Goal: Transaction & Acquisition: Book appointment/travel/reservation

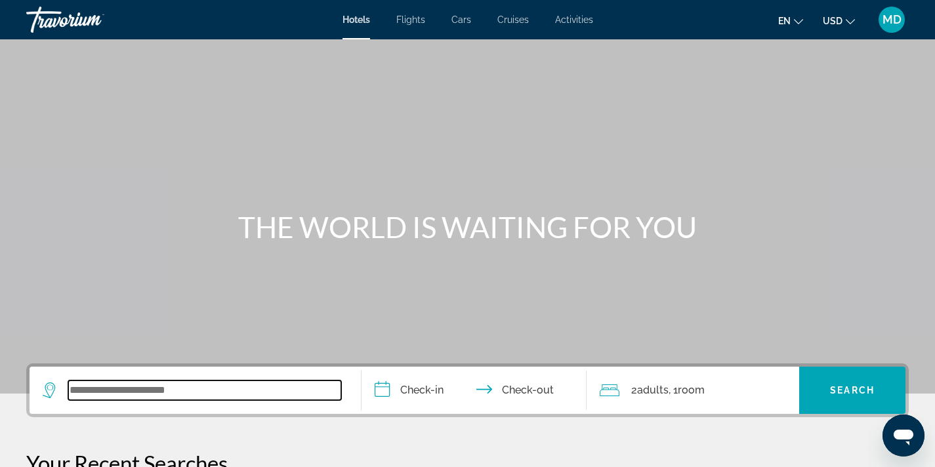
click at [198, 390] on input "Search widget" at bounding box center [204, 391] width 273 height 20
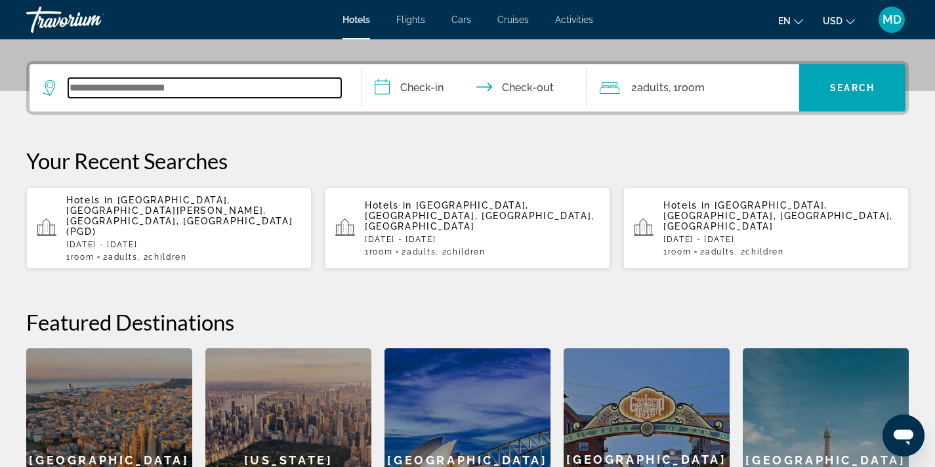
scroll to position [321, 0]
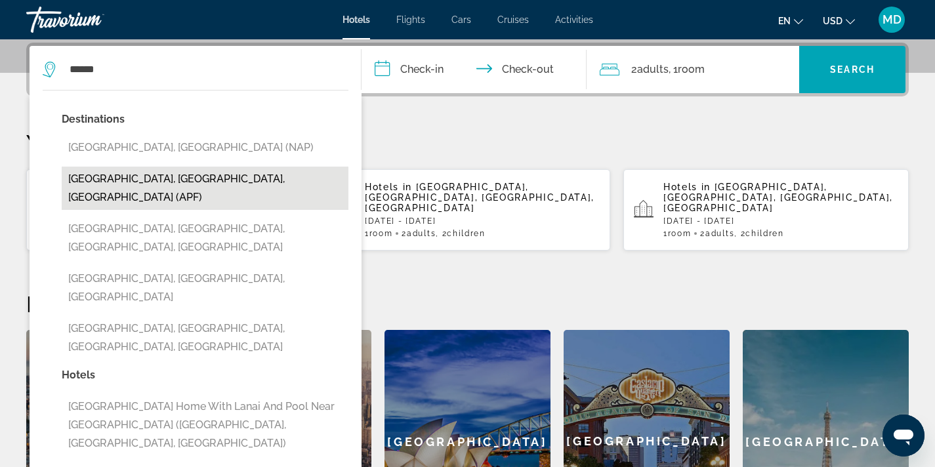
click at [208, 177] on button "[GEOGRAPHIC_DATA], [GEOGRAPHIC_DATA], [GEOGRAPHIC_DATA] (APF)" at bounding box center [205, 188] width 287 height 43
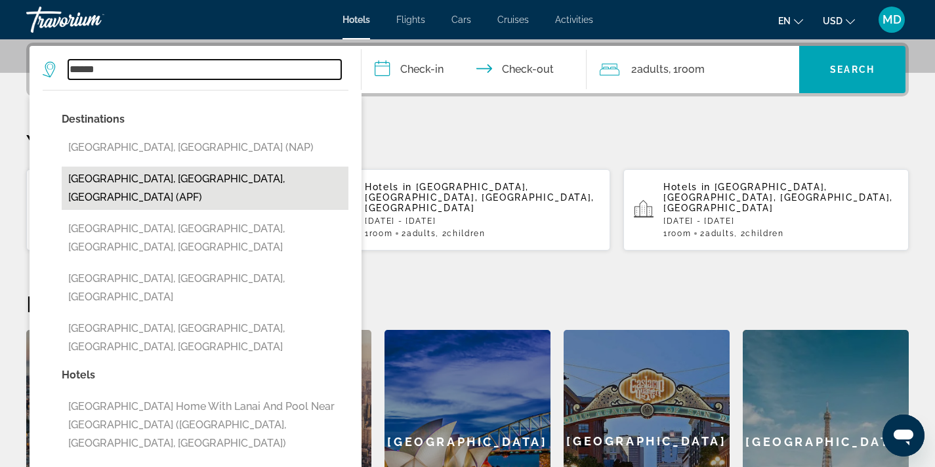
type input "**********"
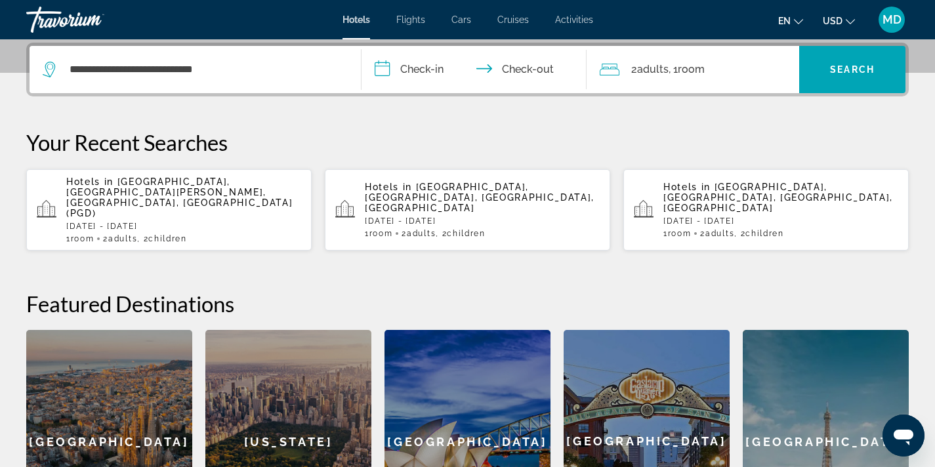
click at [405, 64] on input "**********" at bounding box center [477, 71] width 231 height 51
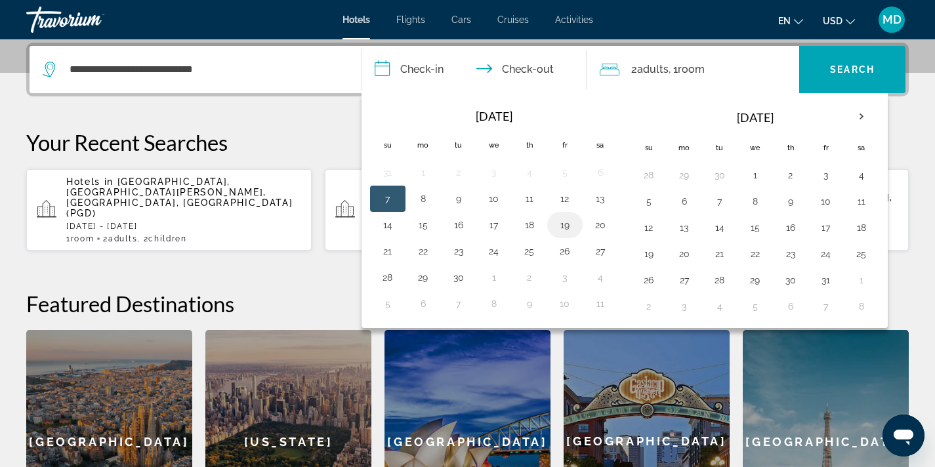
click at [570, 226] on button "19" at bounding box center [565, 225] width 21 height 18
click at [394, 250] on button "21" at bounding box center [387, 251] width 21 height 18
type input "**********"
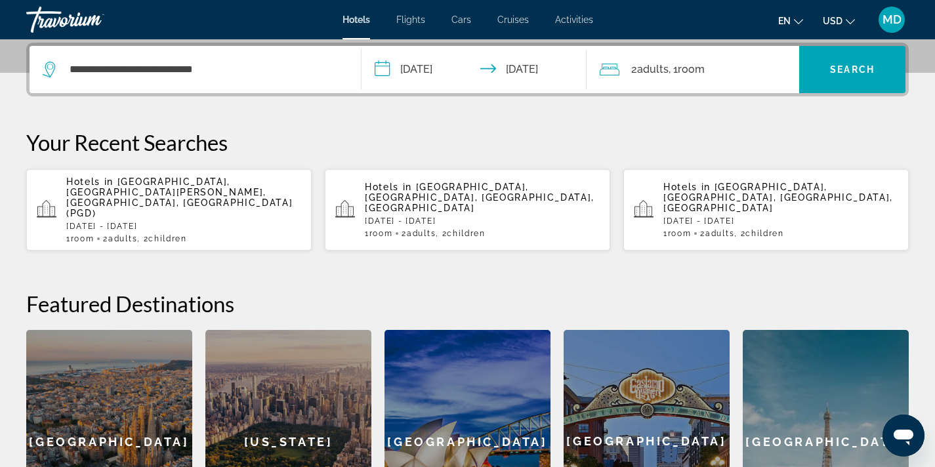
click at [665, 68] on span "Adults" at bounding box center [653, 69] width 32 height 12
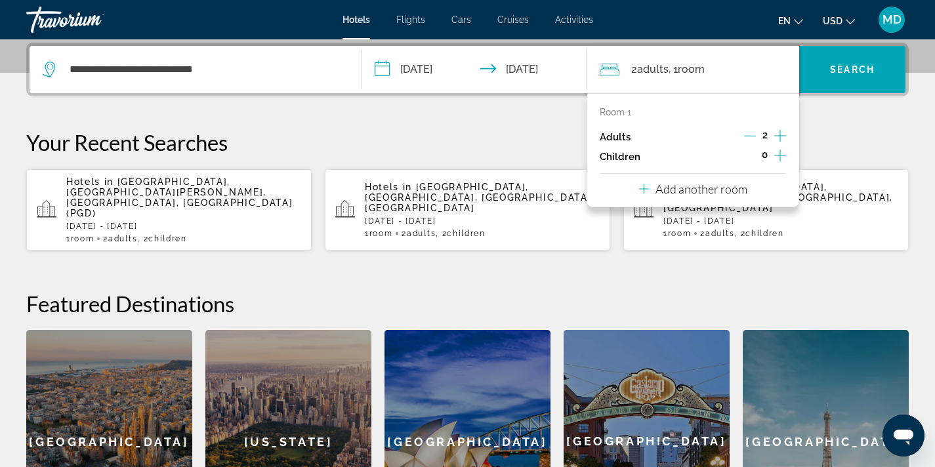
click at [779, 157] on icon "Increment children" at bounding box center [780, 156] width 12 height 16
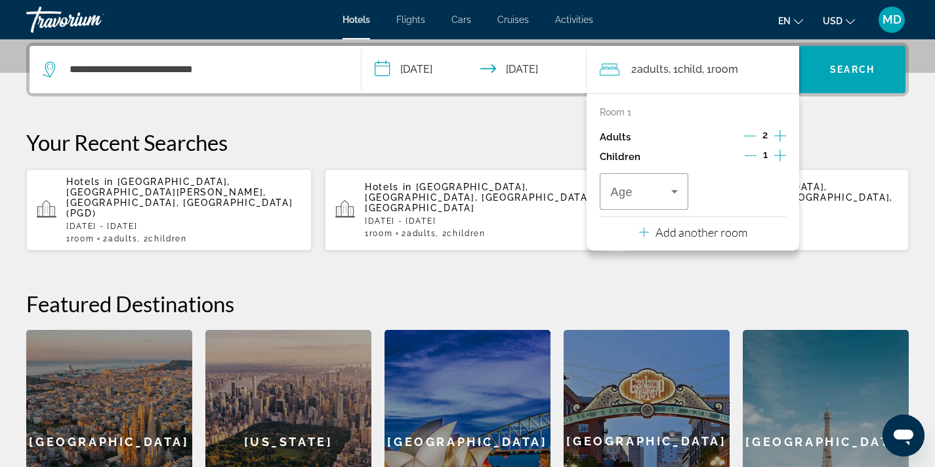
click at [778, 156] on icon "Increment children" at bounding box center [780, 156] width 12 height 16
click at [673, 191] on icon "Travelers: 2 adults, 2 children" at bounding box center [674, 191] width 7 height 3
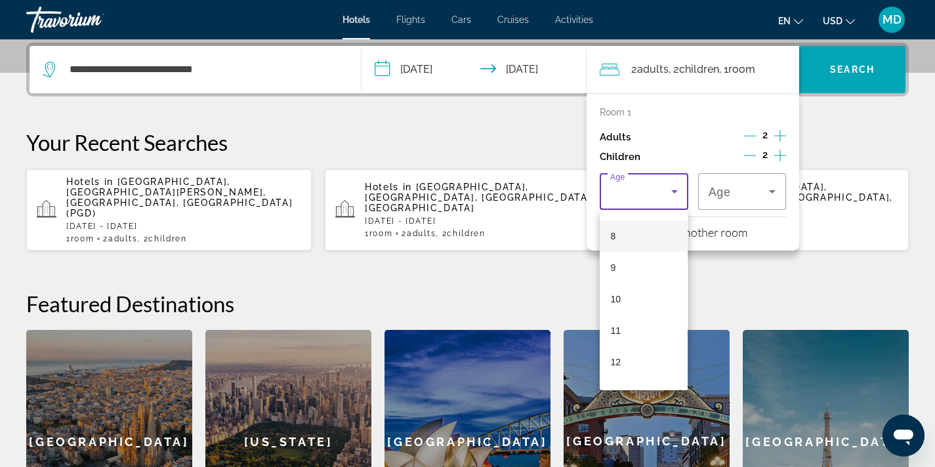
scroll to position [253, 0]
click at [626, 358] on mat-option "12" at bounding box center [644, 357] width 88 height 32
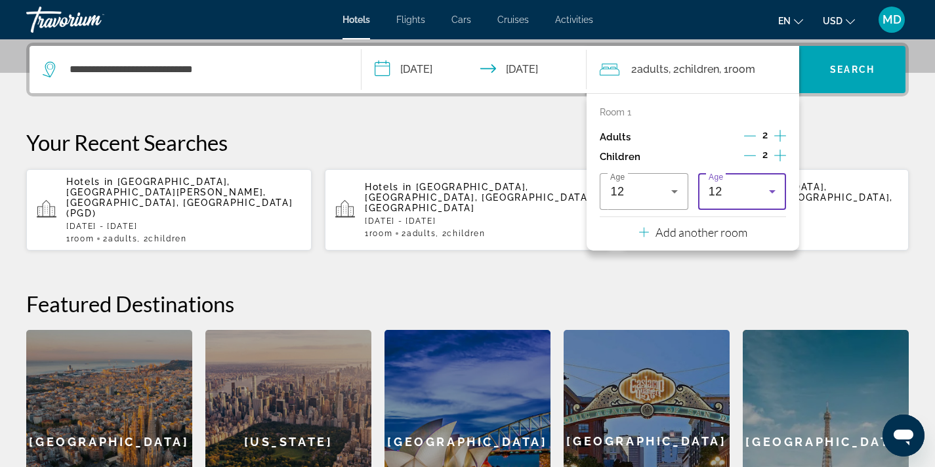
click at [775, 190] on icon "Travelers: 2 adults, 2 children" at bounding box center [772, 191] width 7 height 3
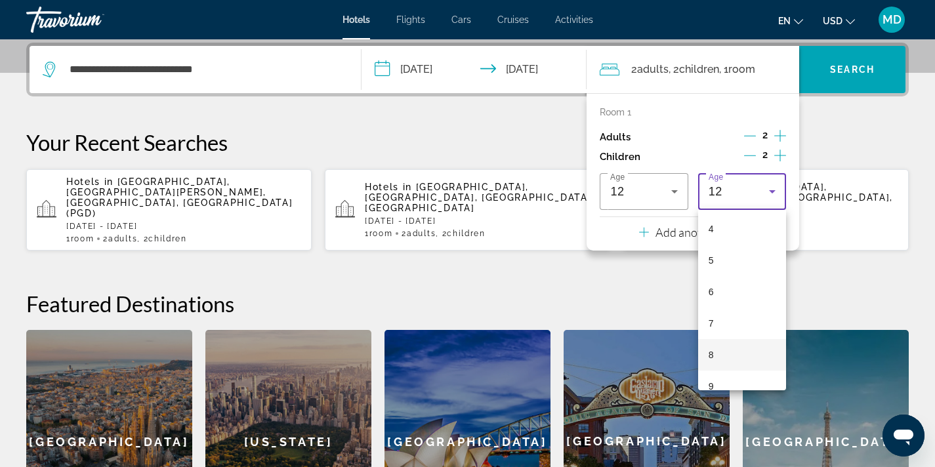
scroll to position [116, 0]
click at [742, 243] on mat-option "4" at bounding box center [742, 242] width 88 height 32
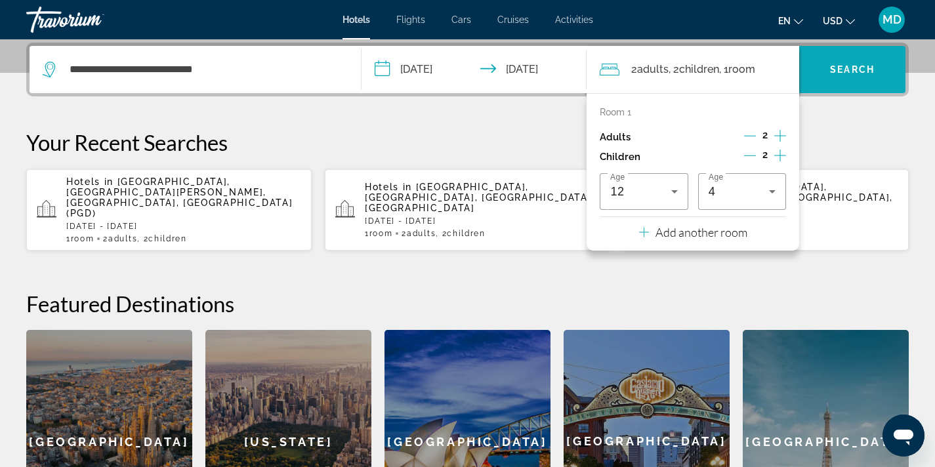
click at [839, 66] on span "Search" at bounding box center [852, 69] width 45 height 11
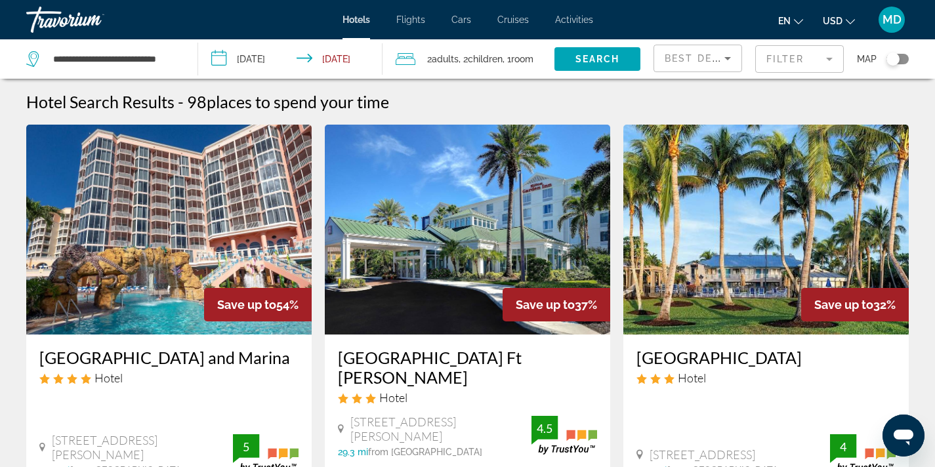
click at [775, 58] on mat-form-field "Filter" at bounding box center [799, 59] width 89 height 28
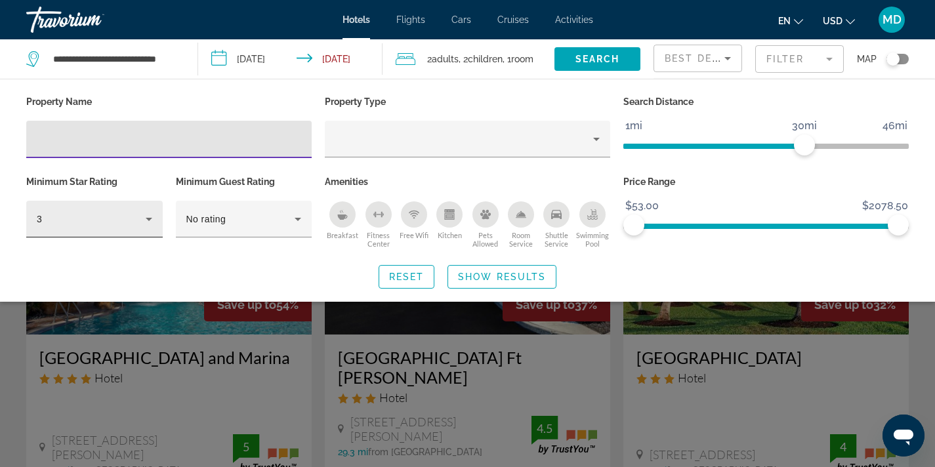
click at [151, 221] on icon "Hotel Filters" at bounding box center [149, 219] width 16 height 16
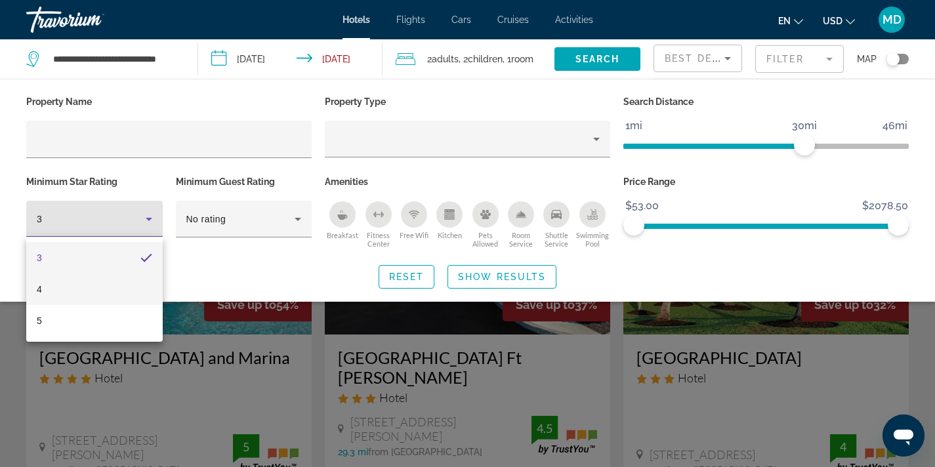
click at [112, 288] on mat-option "4" at bounding box center [94, 290] width 137 height 32
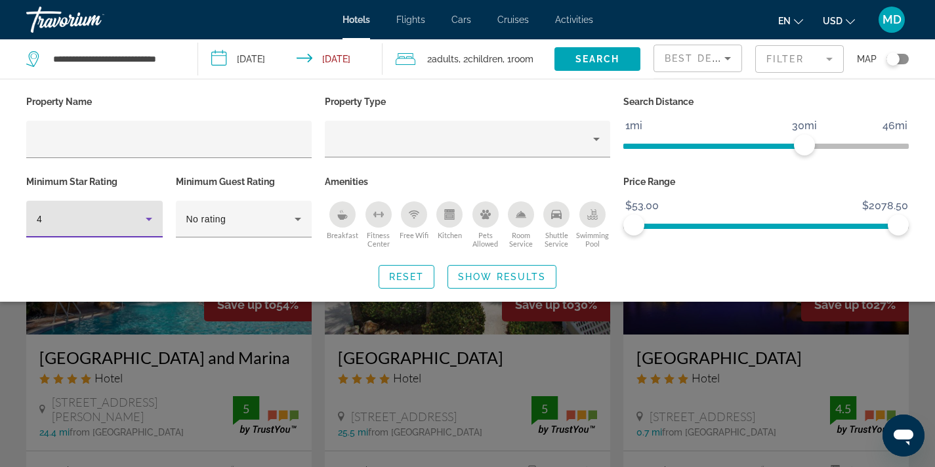
click at [231, 275] on div "Reset Show Results" at bounding box center [467, 277] width 883 height 24
click at [232, 326] on div "Search widget" at bounding box center [467, 332] width 935 height 270
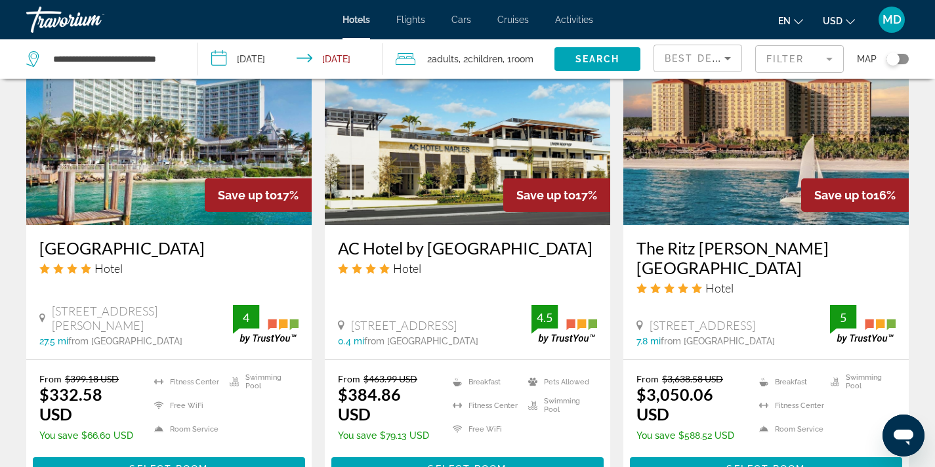
scroll to position [1781, 0]
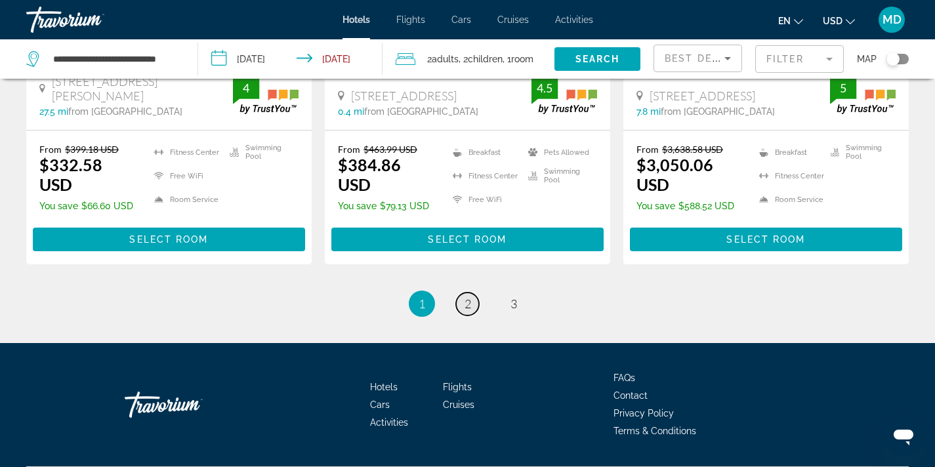
click at [466, 297] on span "2" at bounding box center [468, 304] width 7 height 14
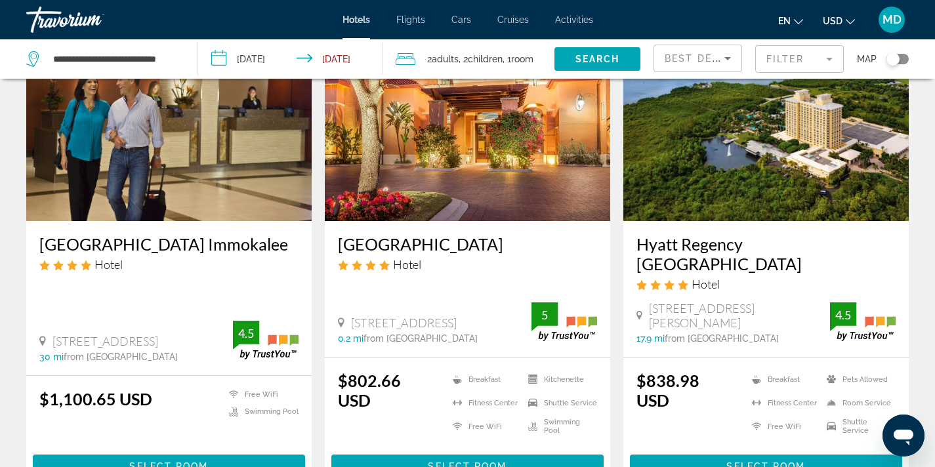
scroll to position [1657, 0]
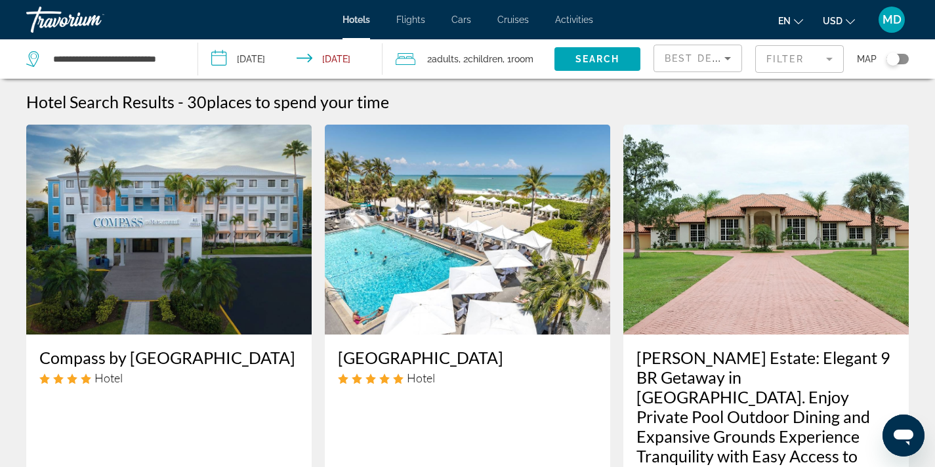
click at [257, 54] on input "**********" at bounding box center [293, 60] width 190 height 43
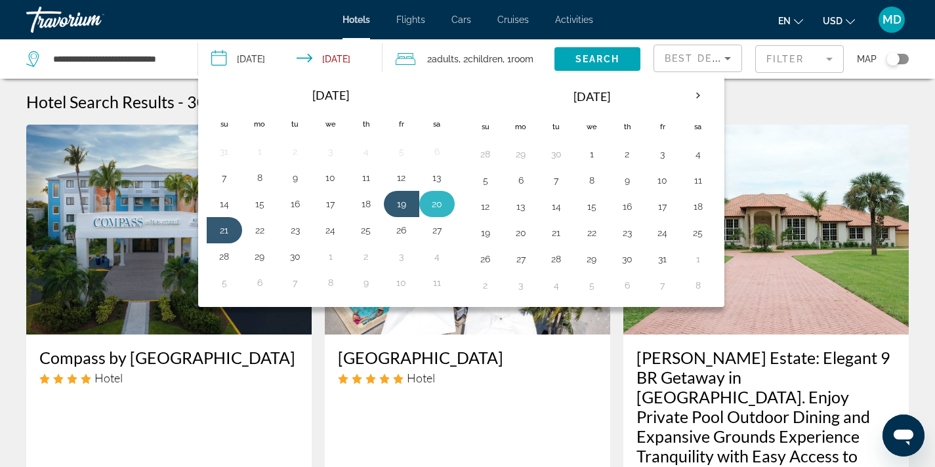
click at [429, 204] on button "20" at bounding box center [437, 204] width 21 height 18
click at [262, 233] on button "22" at bounding box center [259, 230] width 21 height 18
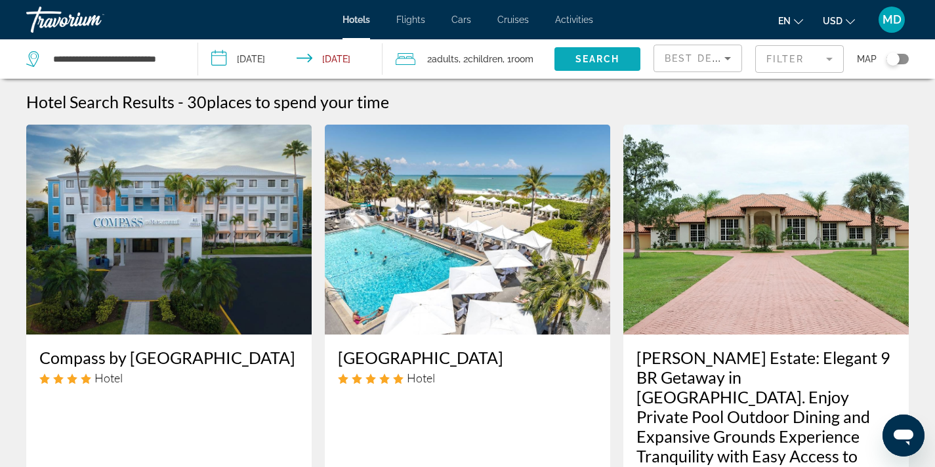
click at [606, 56] on span "Search" at bounding box center [598, 59] width 45 height 11
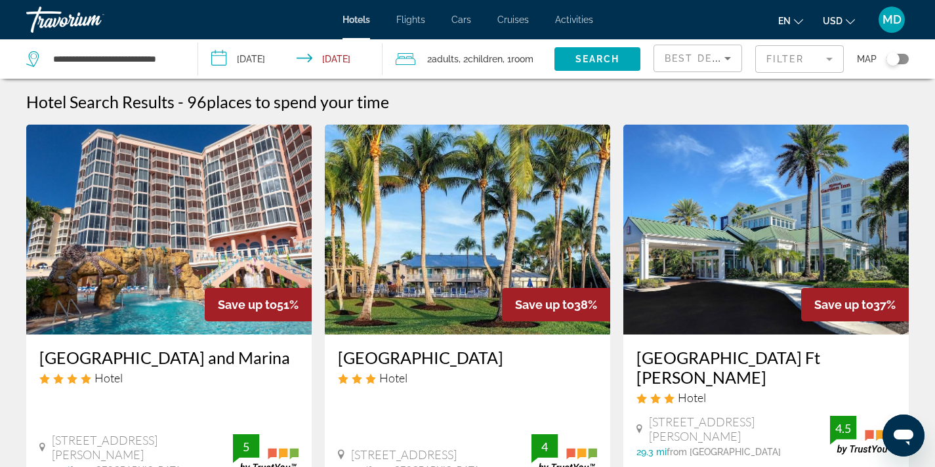
click at [270, 58] on input "**********" at bounding box center [293, 60] width 190 height 43
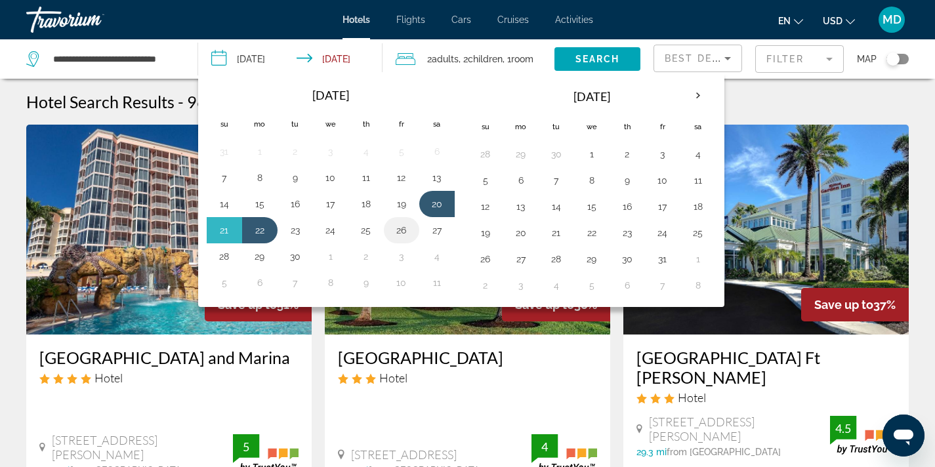
click at [404, 229] on button "26" at bounding box center [401, 230] width 21 height 18
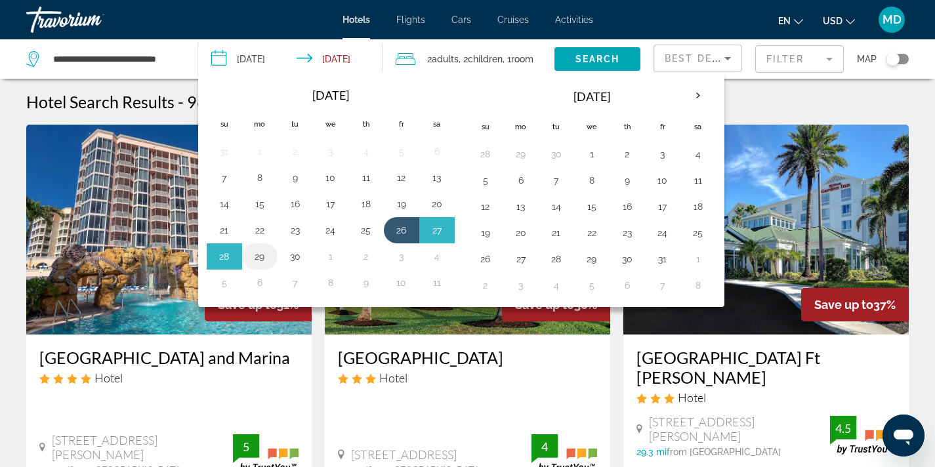
click at [259, 256] on button "29" at bounding box center [259, 256] width 21 height 18
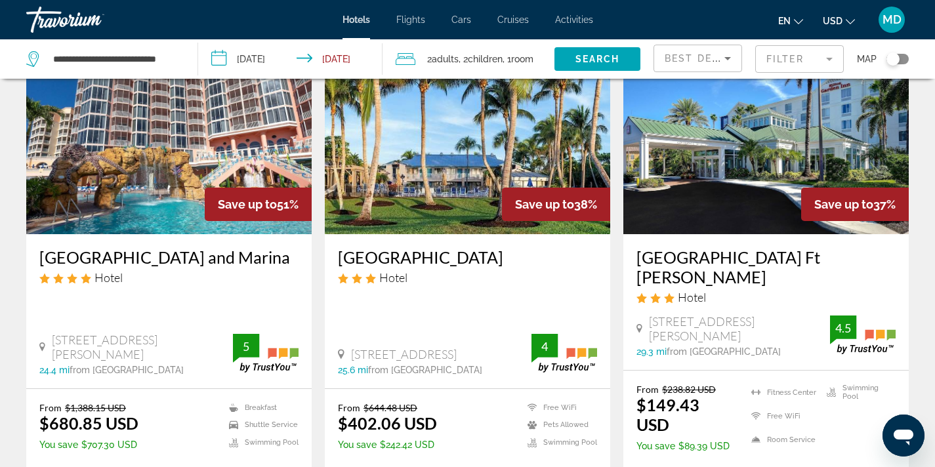
scroll to position [74, 0]
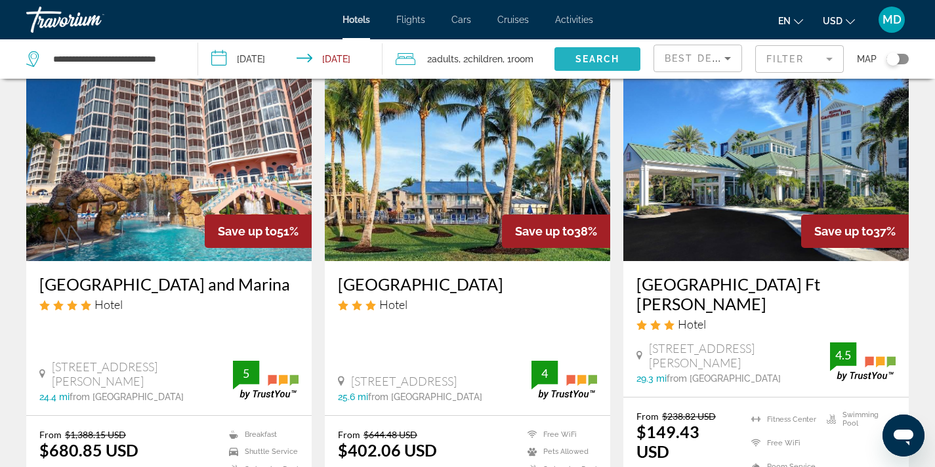
click at [599, 55] on span "Search" at bounding box center [598, 59] width 45 height 11
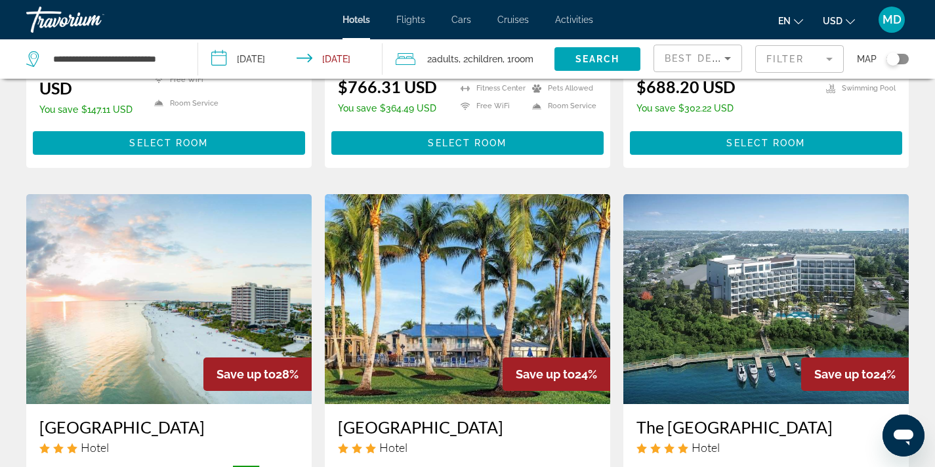
scroll to position [433, 0]
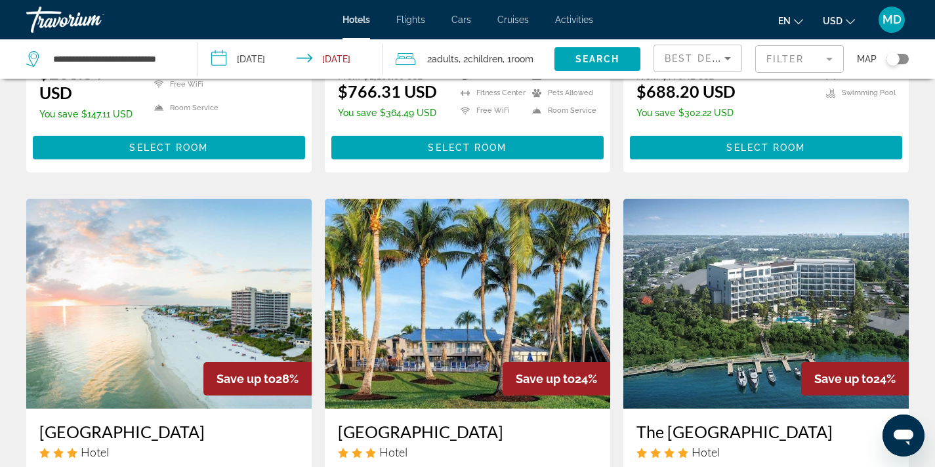
click at [816, 64] on mat-form-field "Filter" at bounding box center [799, 59] width 89 height 28
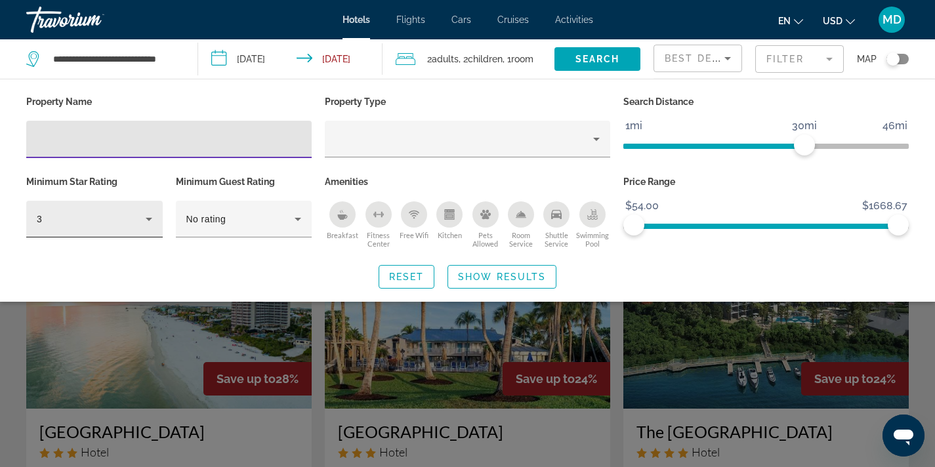
click at [148, 219] on icon "Hotel Filters" at bounding box center [149, 219] width 7 height 3
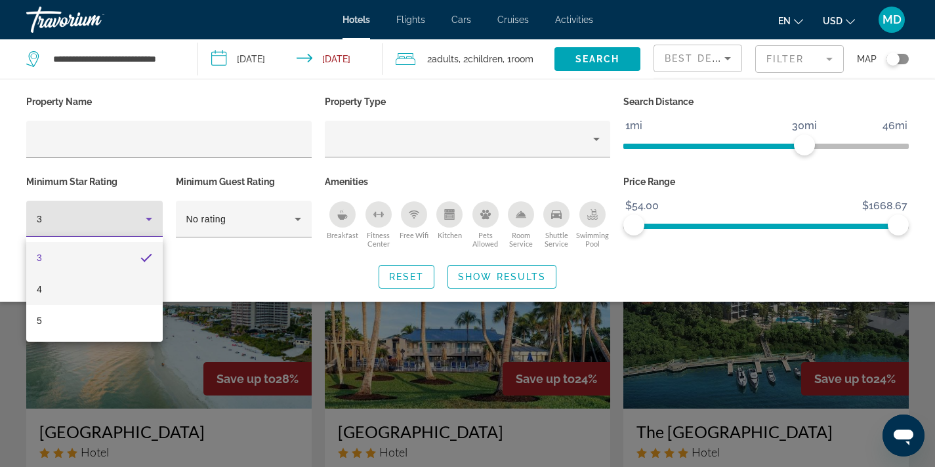
click at [118, 288] on mat-option "4" at bounding box center [94, 290] width 137 height 32
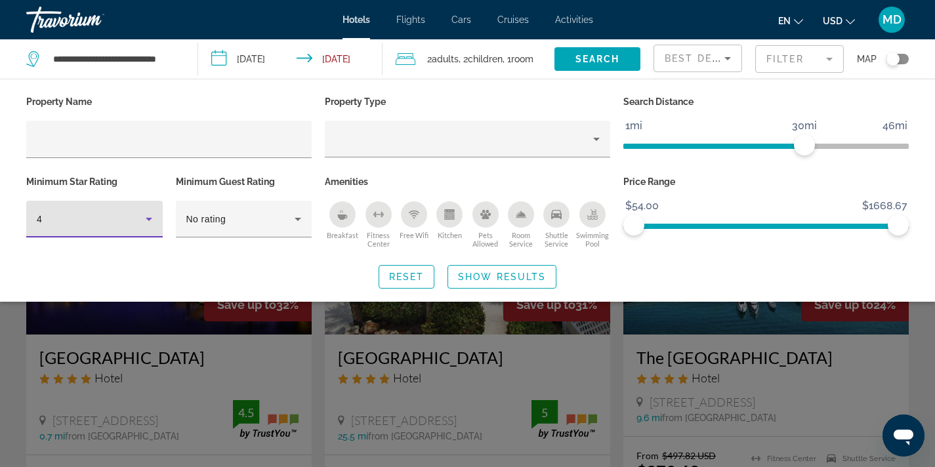
click at [576, 322] on div "Search widget" at bounding box center [467, 332] width 935 height 270
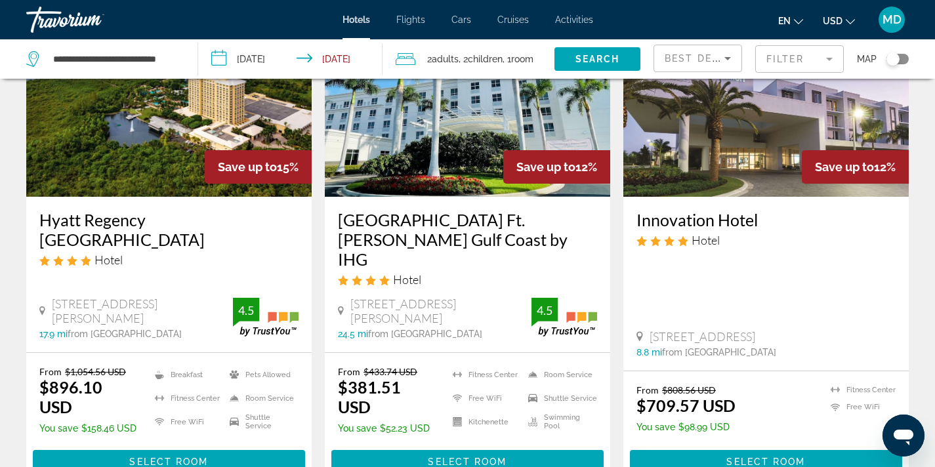
scroll to position [1624, 0]
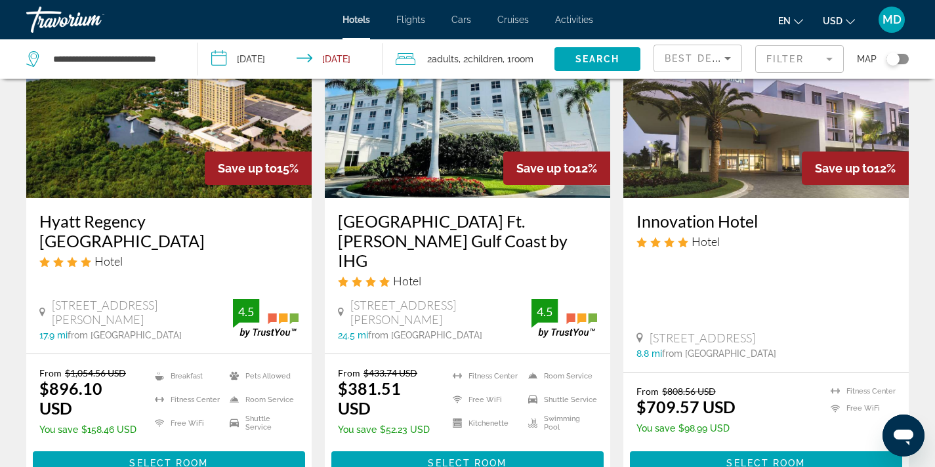
click at [257, 59] on input "**********" at bounding box center [293, 60] width 190 height 43
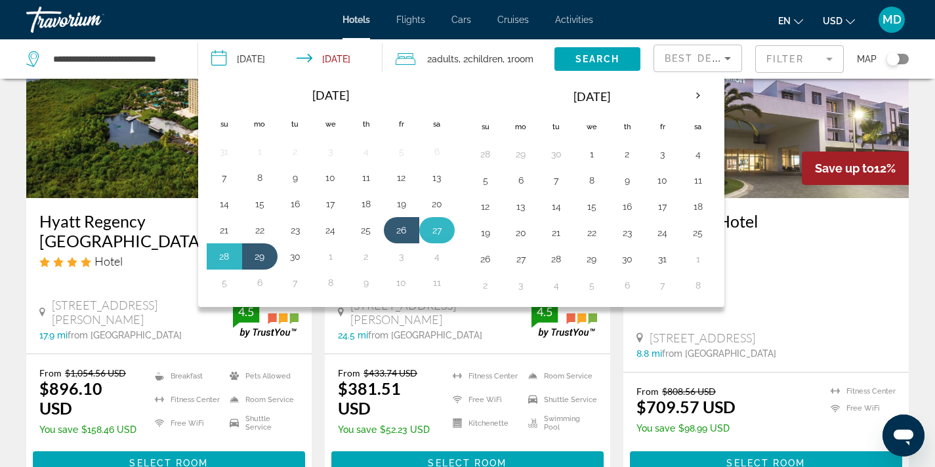
click at [427, 228] on button "27" at bounding box center [437, 230] width 21 height 18
click at [267, 259] on button "29" at bounding box center [259, 256] width 21 height 18
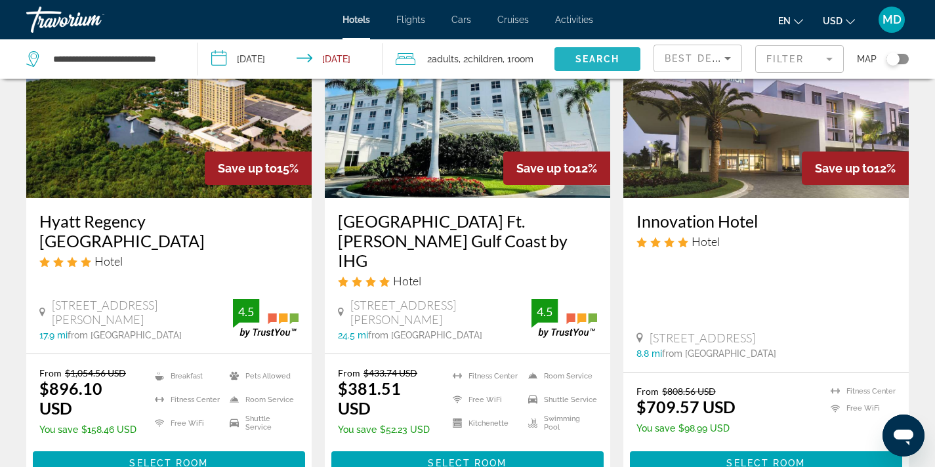
click at [596, 58] on span "Search" at bounding box center [598, 59] width 45 height 11
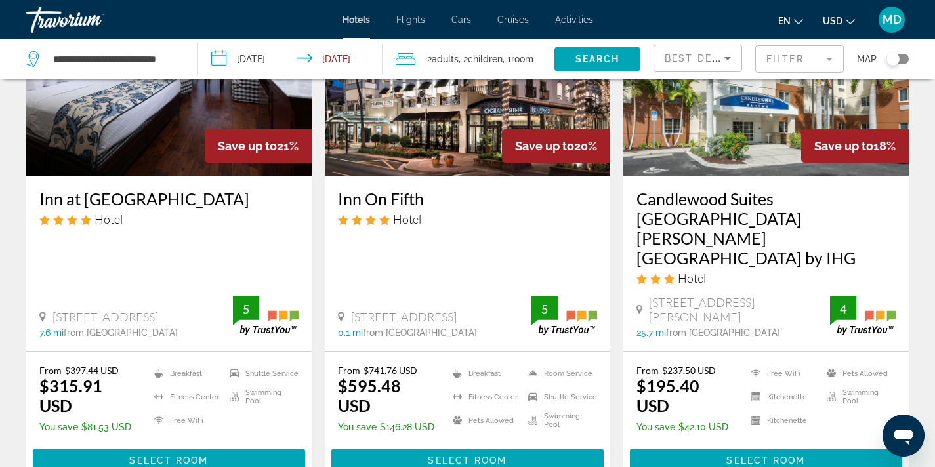
scroll to position [1546, 0]
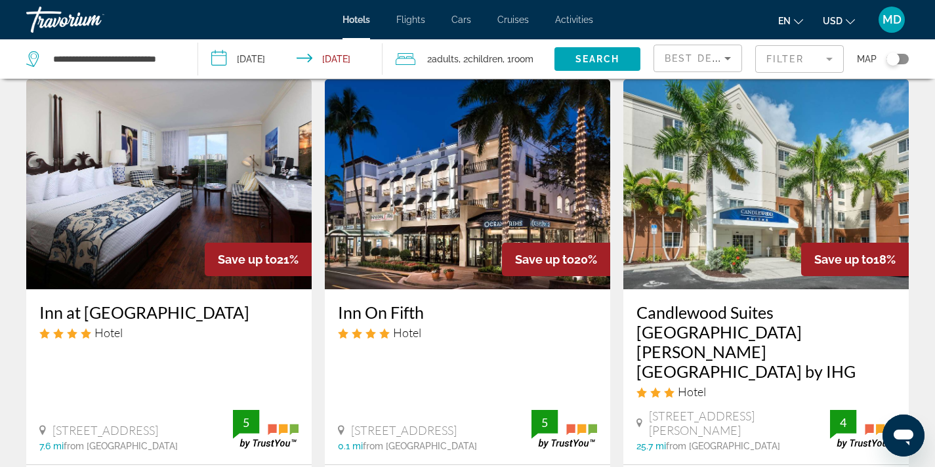
click at [784, 53] on mat-form-field "Filter" at bounding box center [799, 59] width 89 height 28
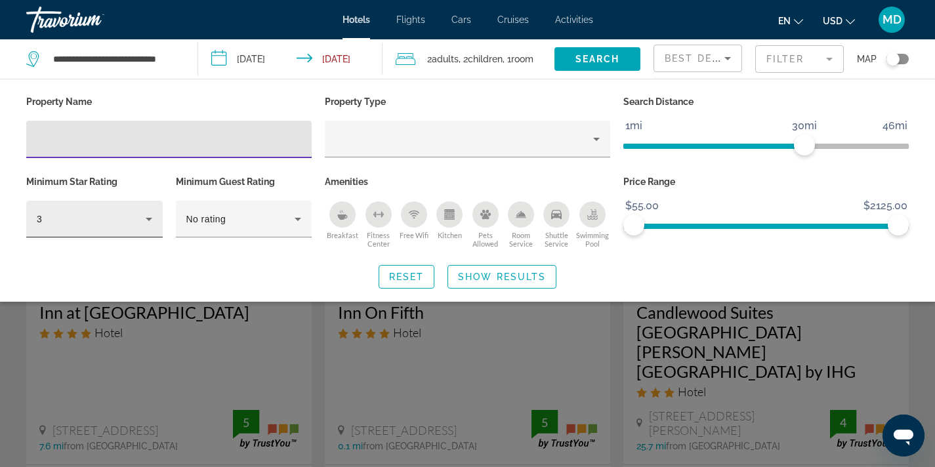
click at [154, 219] on icon "Hotel Filters" at bounding box center [149, 219] width 16 height 16
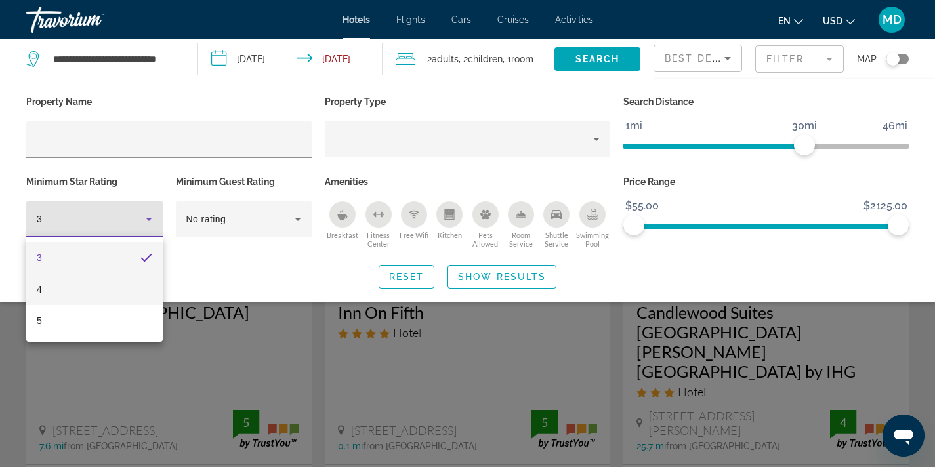
click at [78, 293] on mat-option "4" at bounding box center [94, 290] width 137 height 32
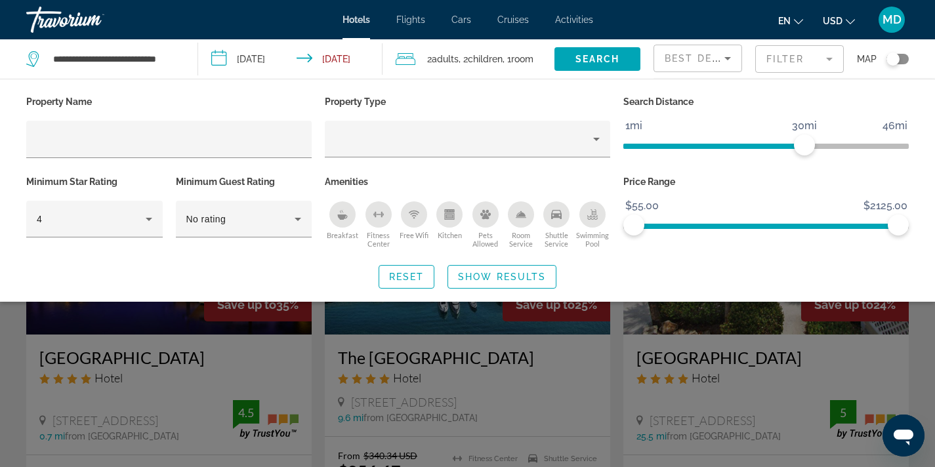
click at [358, 364] on div "Search widget" at bounding box center [467, 332] width 935 height 270
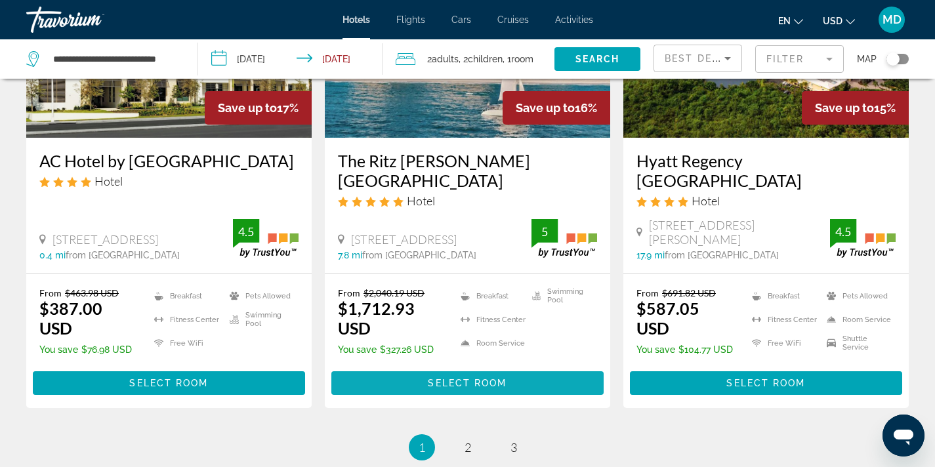
scroll to position [1647, 0]
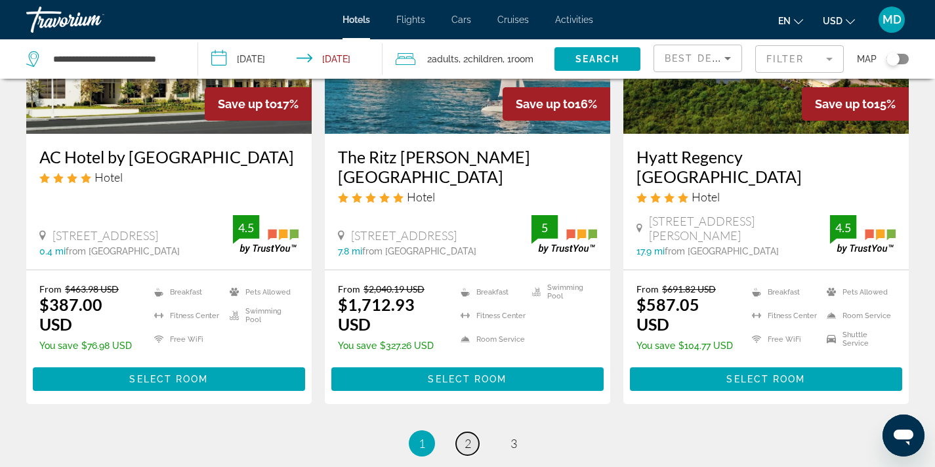
click at [463, 433] on link "page 2" at bounding box center [467, 444] width 23 height 23
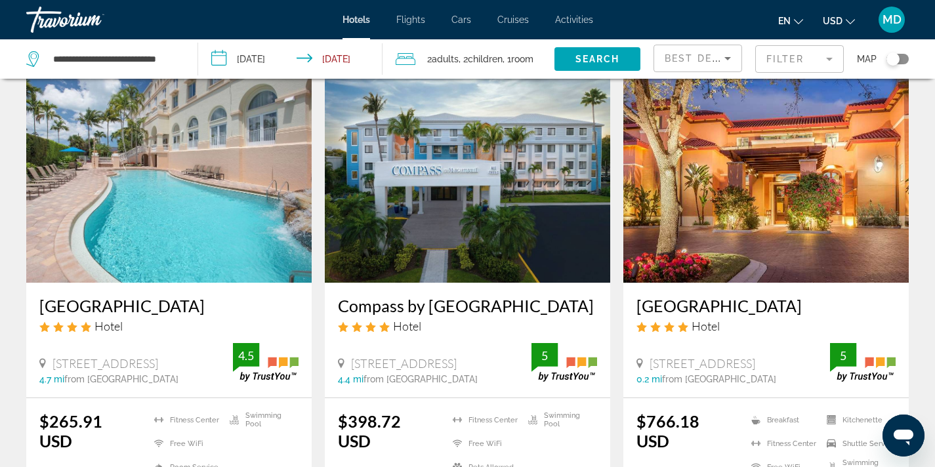
scroll to position [1808, 0]
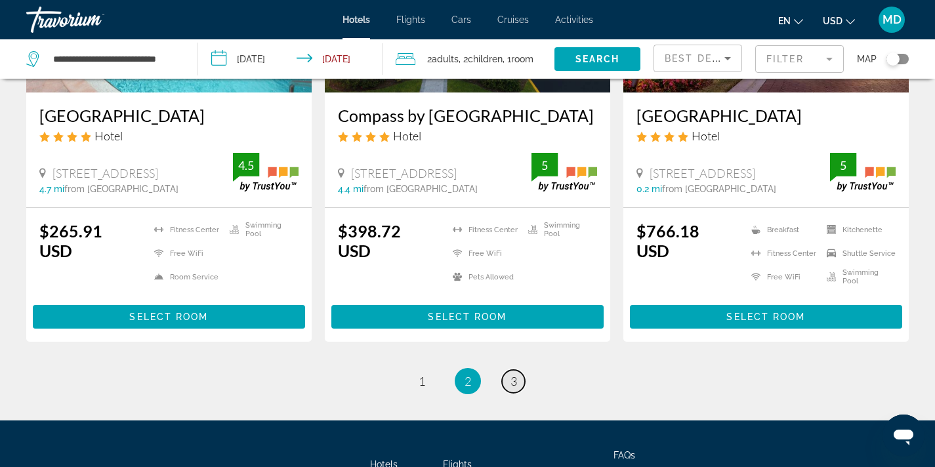
click at [514, 374] on span "3" at bounding box center [514, 381] width 7 height 14
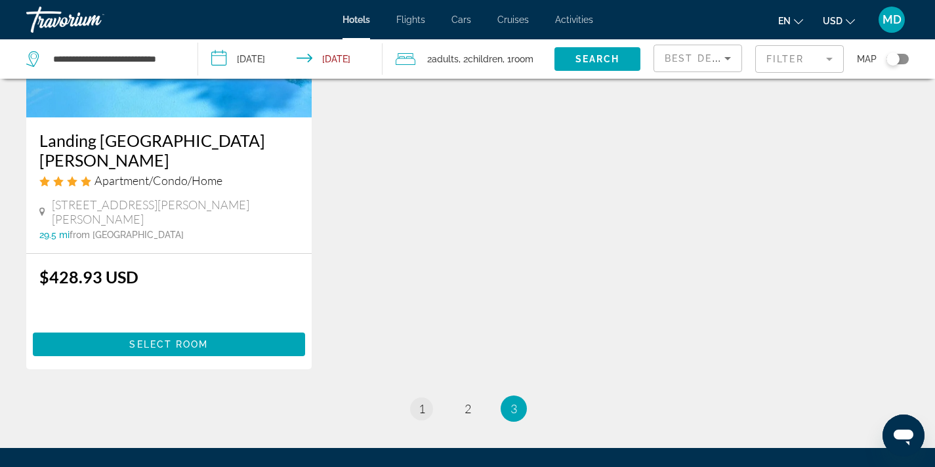
scroll to position [791, 0]
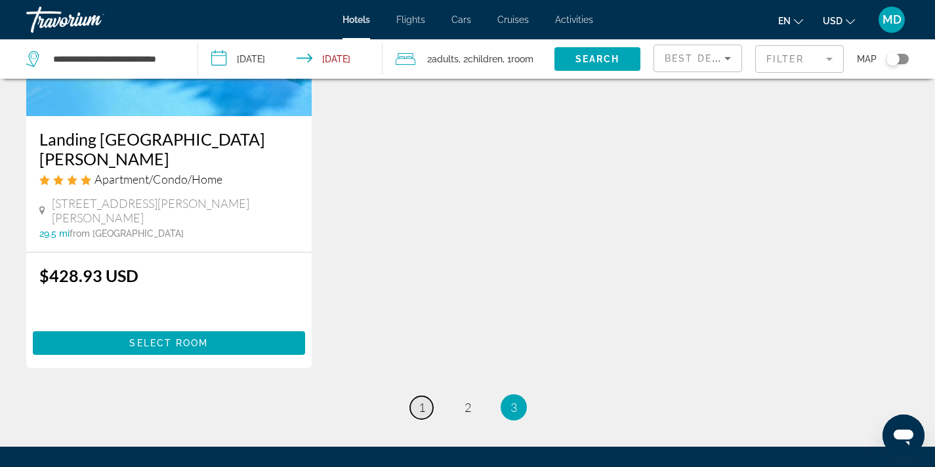
click at [419, 400] on span "1" at bounding box center [422, 407] width 7 height 14
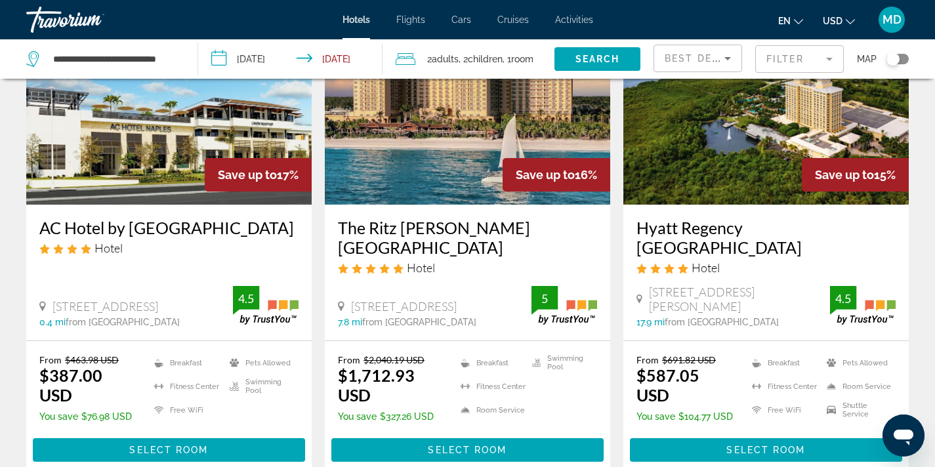
scroll to position [1582, 0]
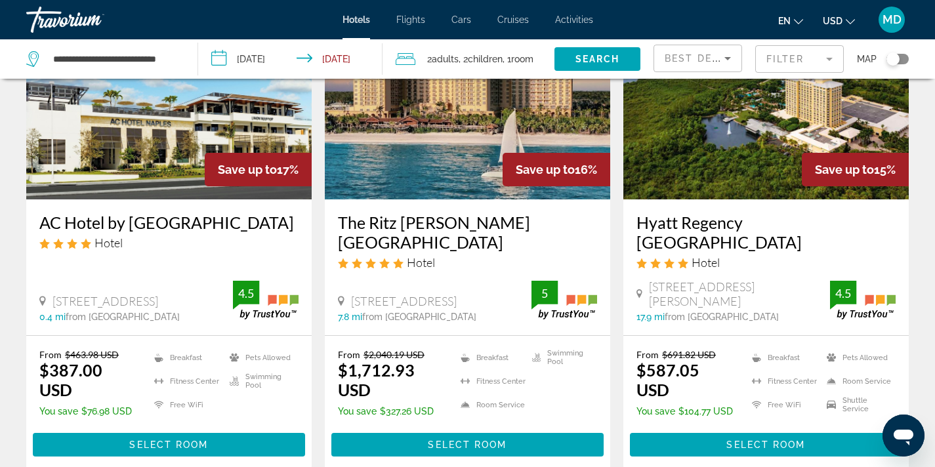
click at [270, 58] on input "**********" at bounding box center [293, 60] width 190 height 43
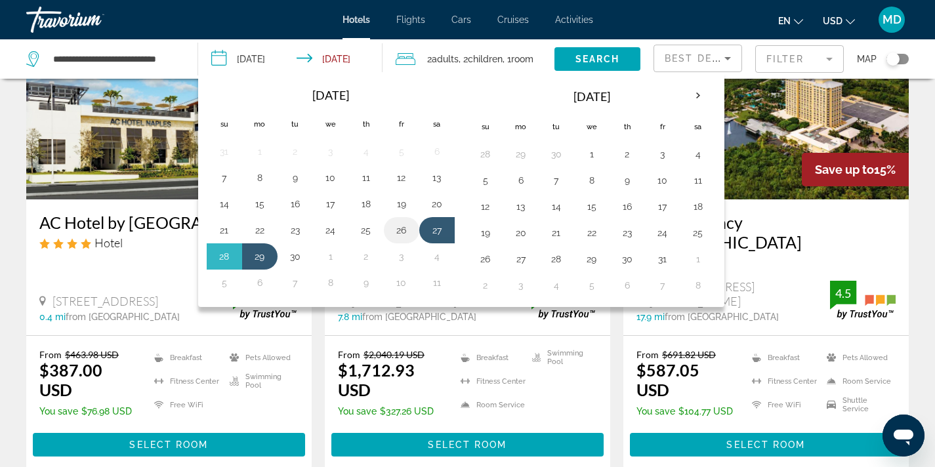
click at [399, 231] on button "26" at bounding box center [401, 230] width 21 height 18
click at [225, 259] on button "28" at bounding box center [224, 256] width 21 height 18
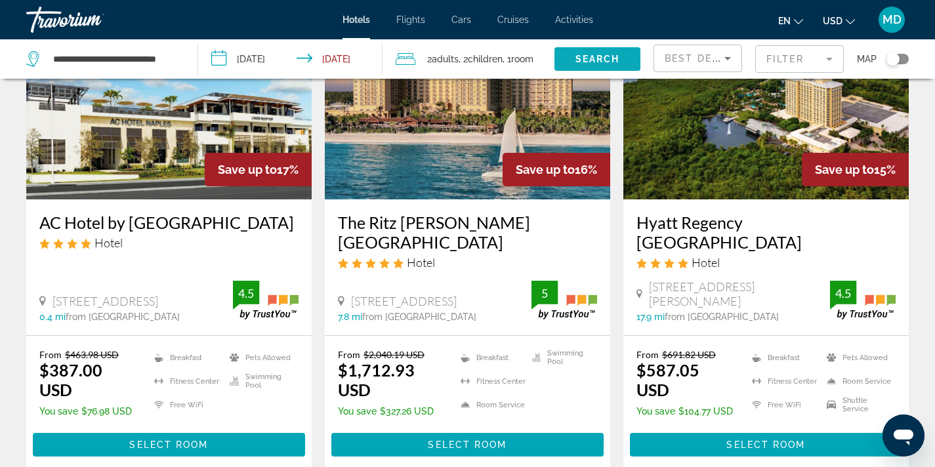
click at [617, 54] on span "Search" at bounding box center [598, 59] width 45 height 11
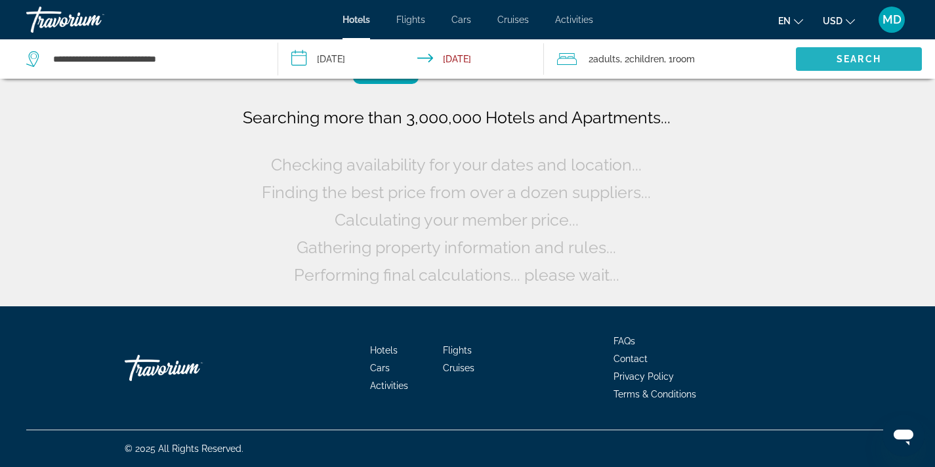
scroll to position [0, 0]
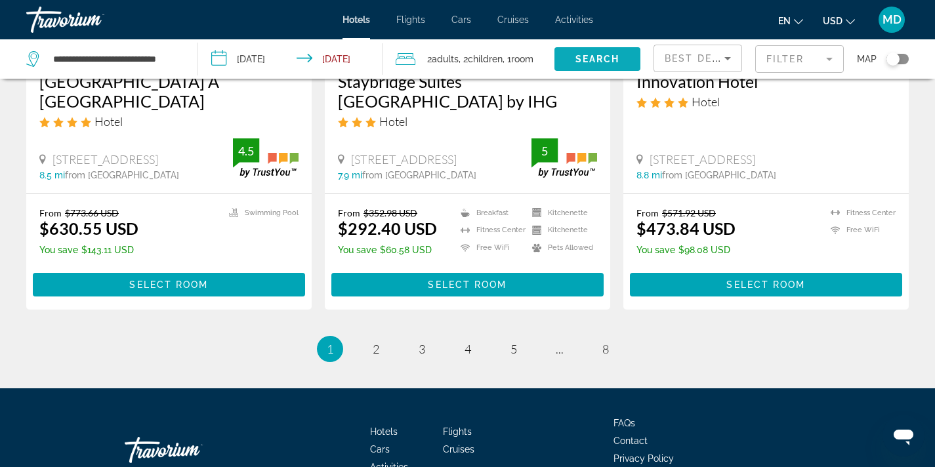
scroll to position [1783, 0]
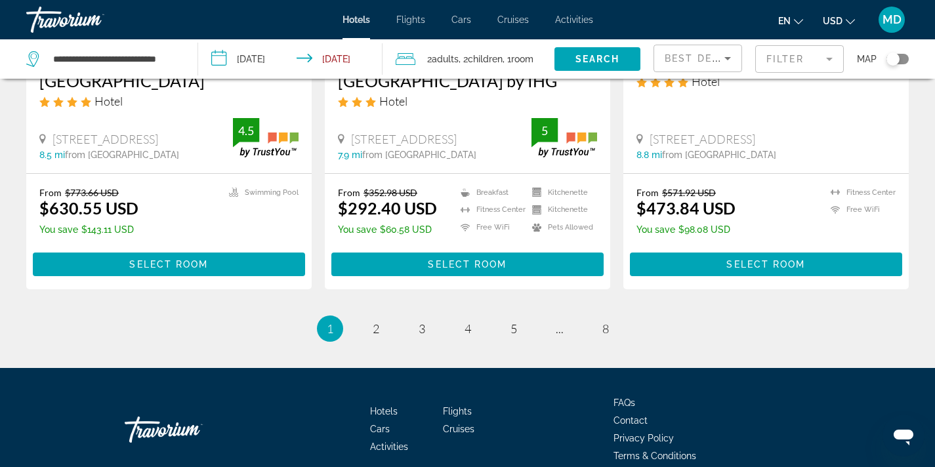
click at [785, 61] on mat-form-field "Filter" at bounding box center [799, 59] width 89 height 28
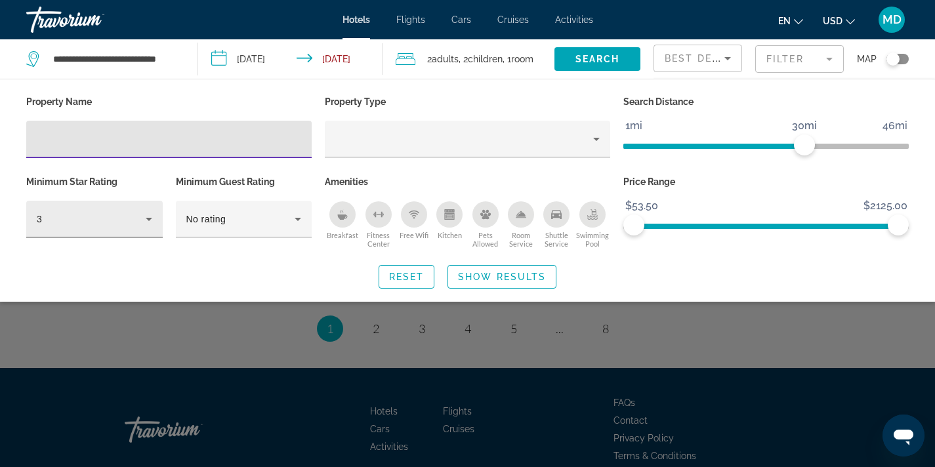
click at [149, 216] on icon "Hotel Filters" at bounding box center [149, 219] width 16 height 16
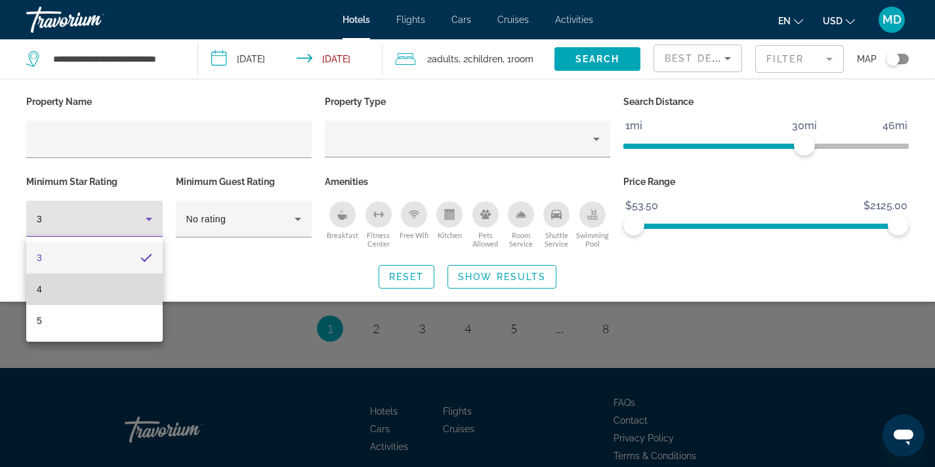
click at [112, 290] on mat-option "4" at bounding box center [94, 290] width 137 height 32
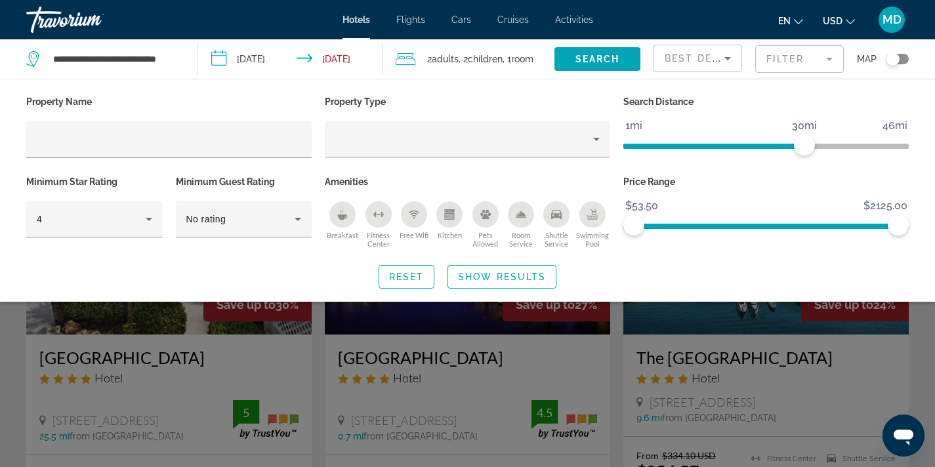
click at [234, 326] on div "Search widget" at bounding box center [467, 332] width 935 height 270
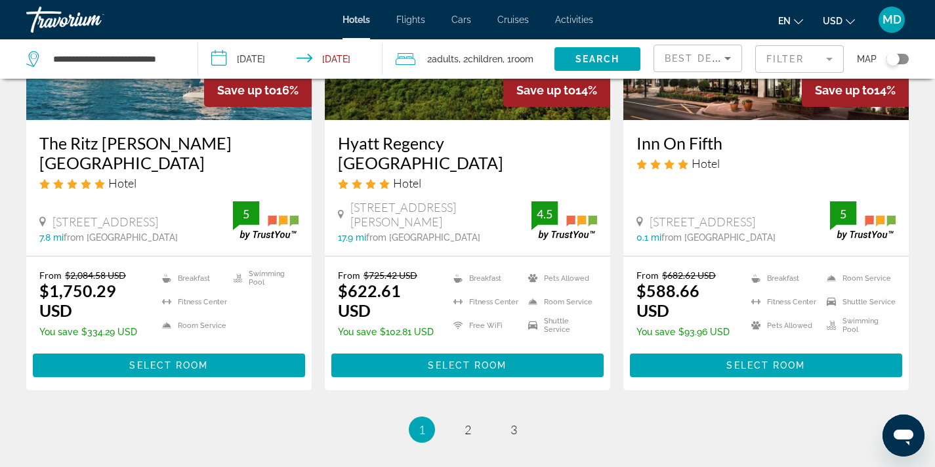
scroll to position [1664, 0]
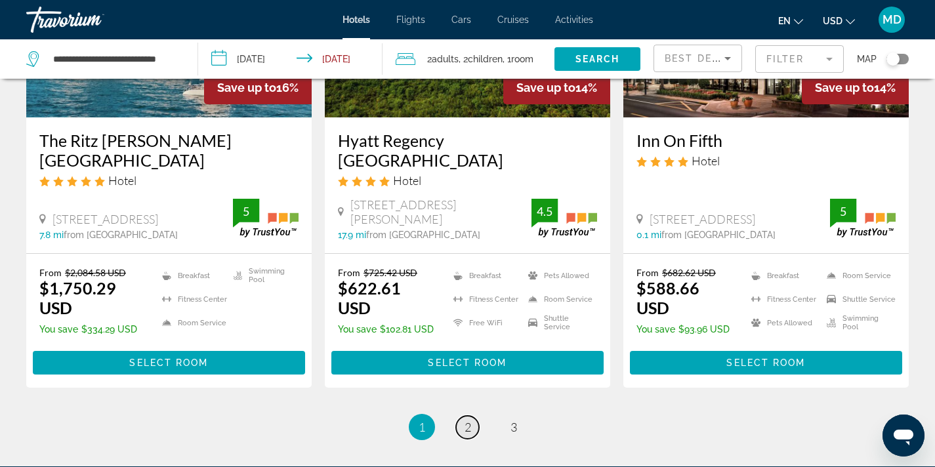
click at [461, 416] on link "page 2" at bounding box center [467, 427] width 23 height 23
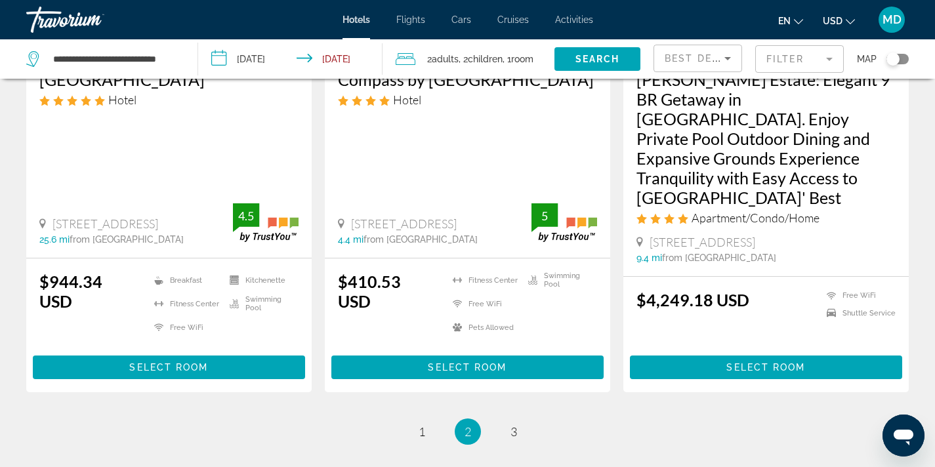
scroll to position [1847, 0]
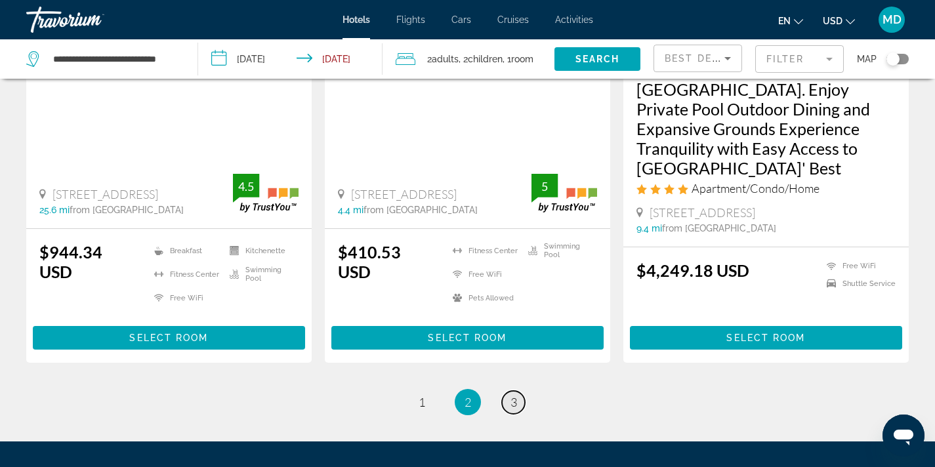
click at [514, 395] on span "3" at bounding box center [514, 402] width 7 height 14
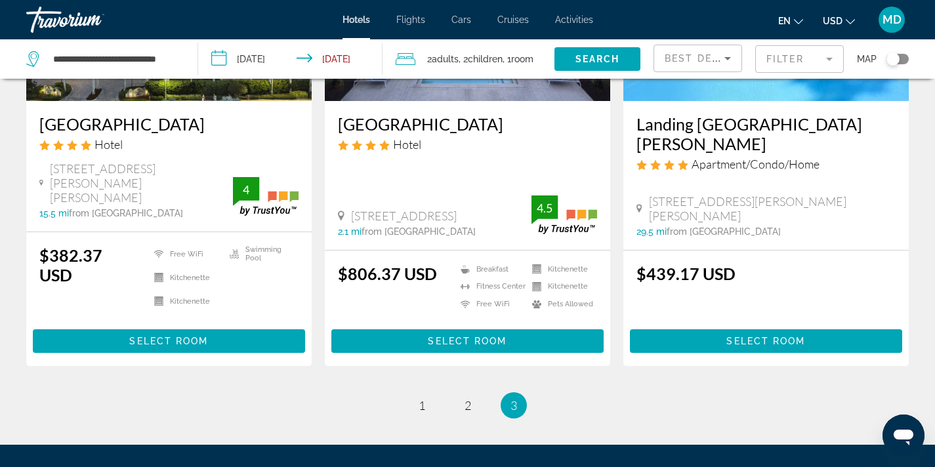
scroll to position [338, 0]
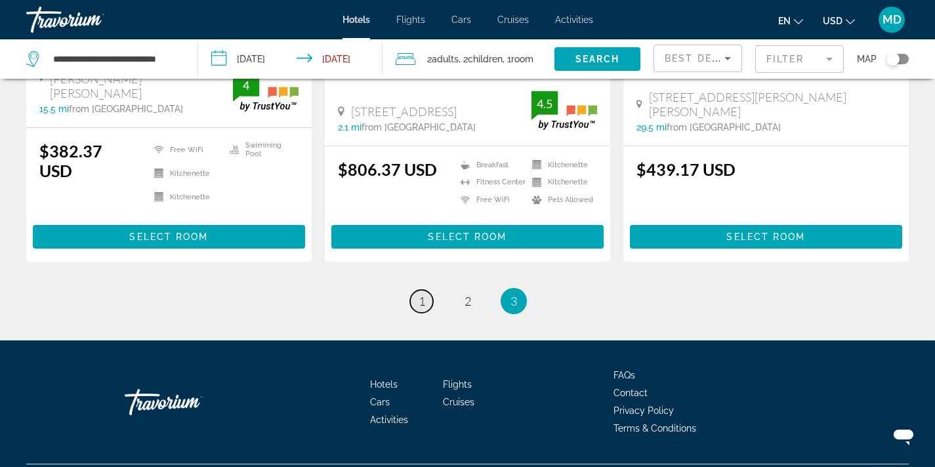
click at [415, 290] on link "page 1" at bounding box center [421, 301] width 23 height 23
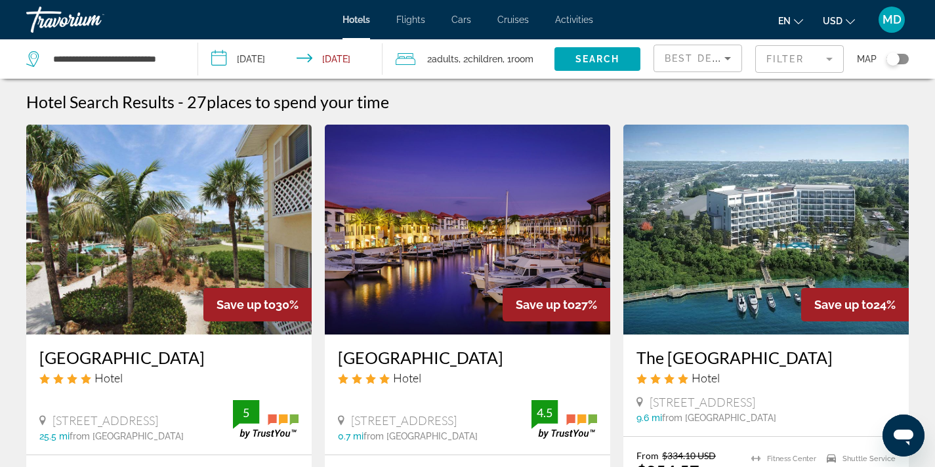
click at [245, 60] on input "**********" at bounding box center [293, 60] width 190 height 43
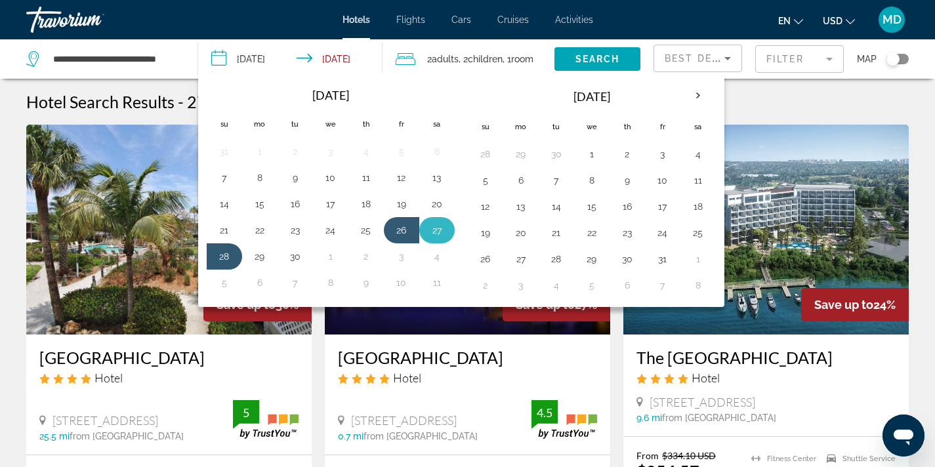
click at [432, 235] on button "27" at bounding box center [437, 230] width 21 height 18
click at [263, 263] on button "29" at bounding box center [259, 256] width 21 height 18
type input "**********"
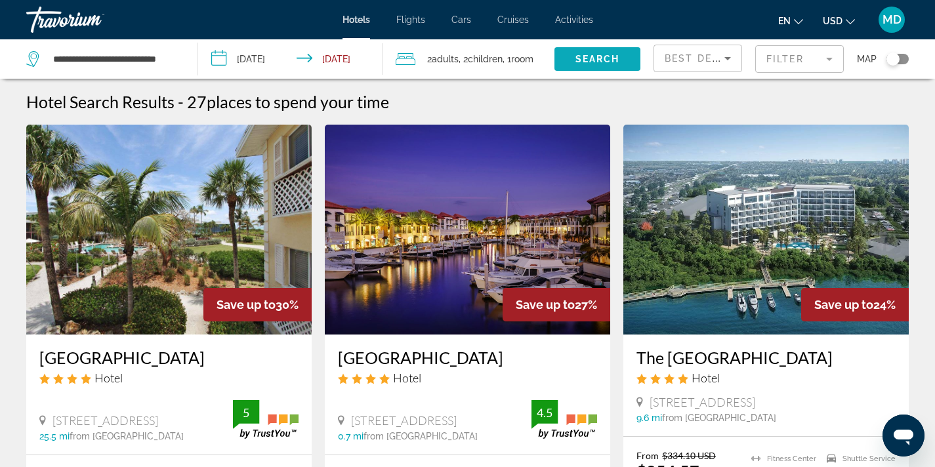
click at [613, 54] on span "Search" at bounding box center [598, 59] width 45 height 11
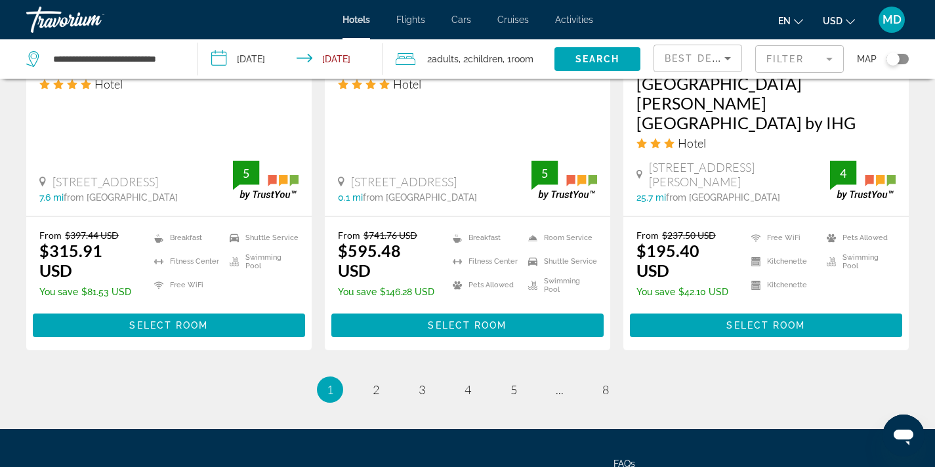
scroll to position [1802, 0]
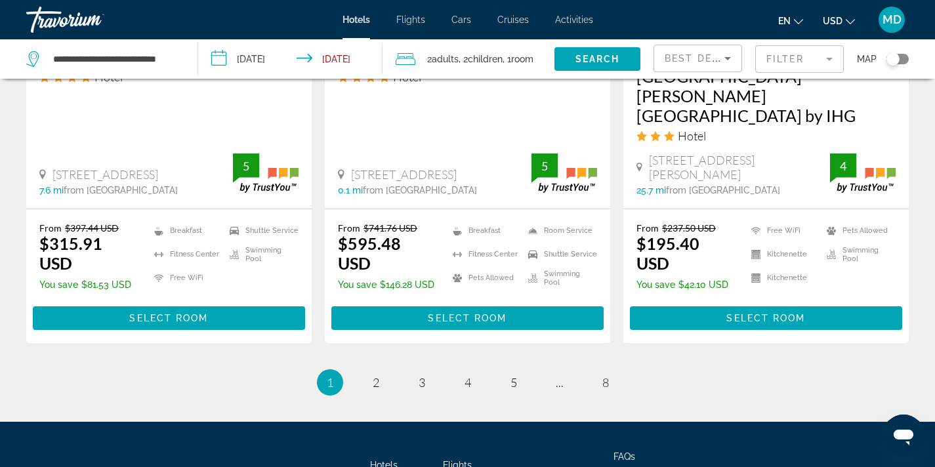
click at [786, 63] on mat-form-field "Filter" at bounding box center [799, 59] width 89 height 28
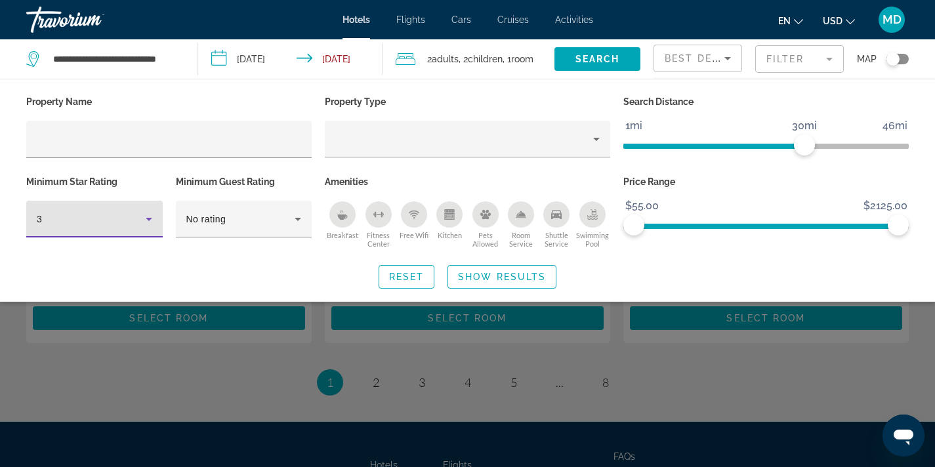
click at [150, 216] on icon "Hotel Filters" at bounding box center [149, 219] width 16 height 16
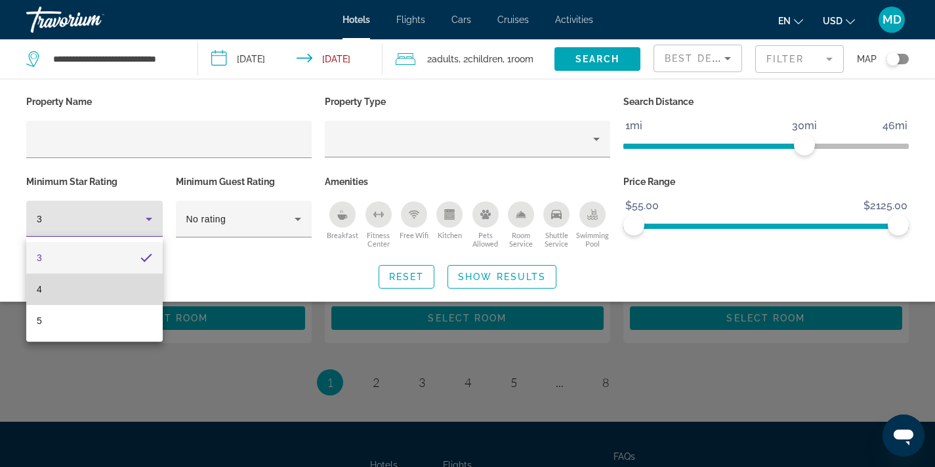
click at [114, 291] on mat-option "4" at bounding box center [94, 290] width 137 height 32
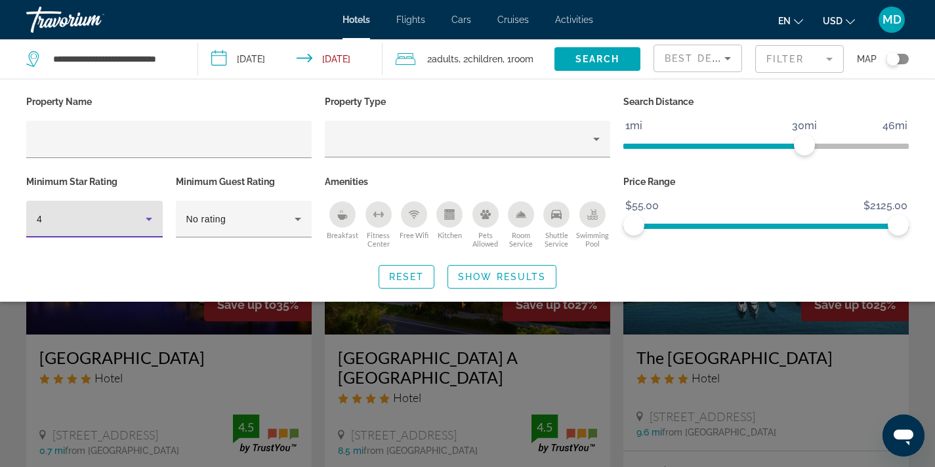
click at [271, 351] on div "Search widget" at bounding box center [467, 332] width 935 height 270
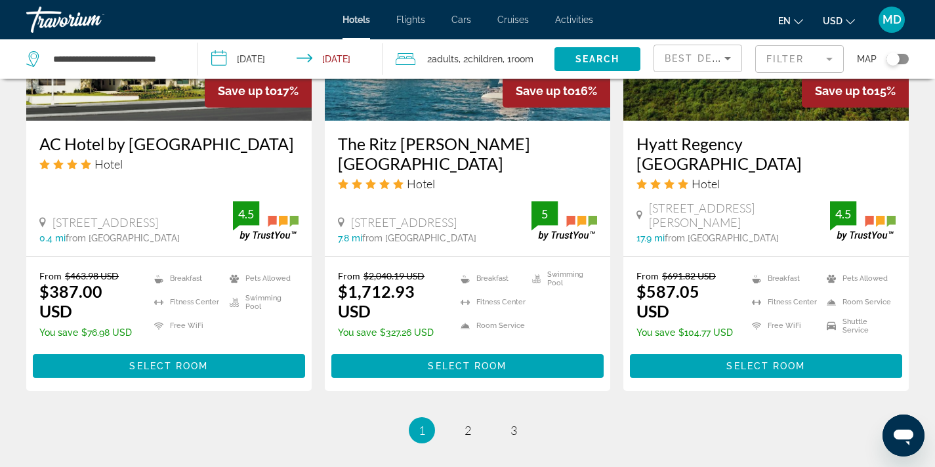
scroll to position [1671, 0]
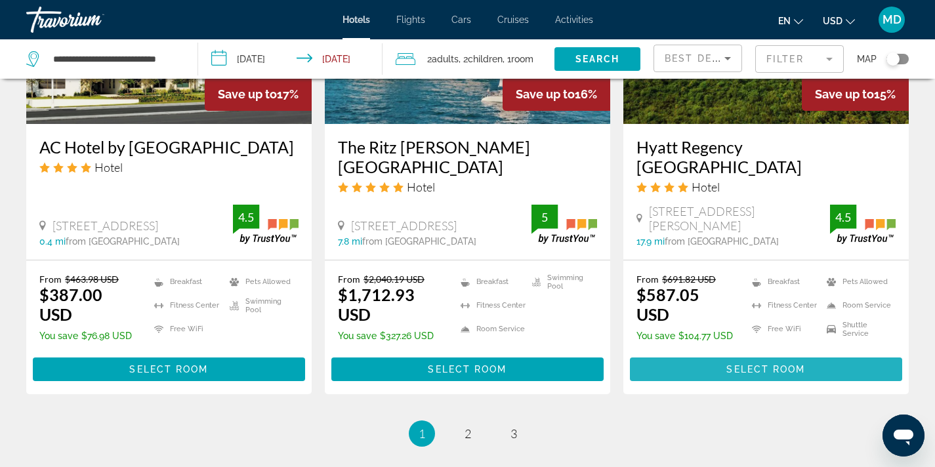
click at [757, 364] on span "Select Room" at bounding box center [766, 369] width 79 height 11
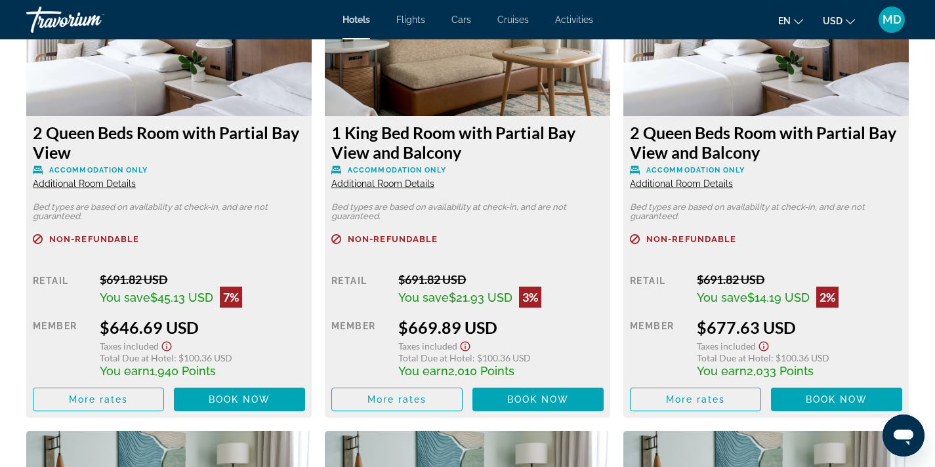
scroll to position [2829, 0]
